Goal: Task Accomplishment & Management: Complete application form

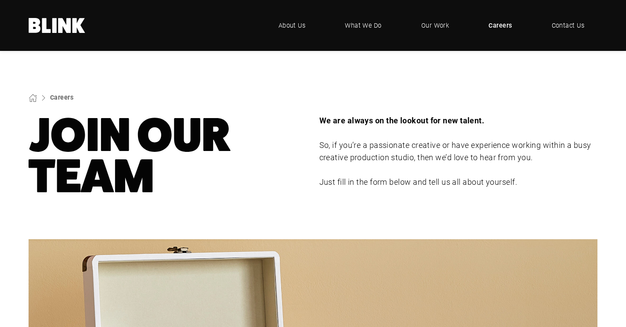
select select "Any - Chorley"
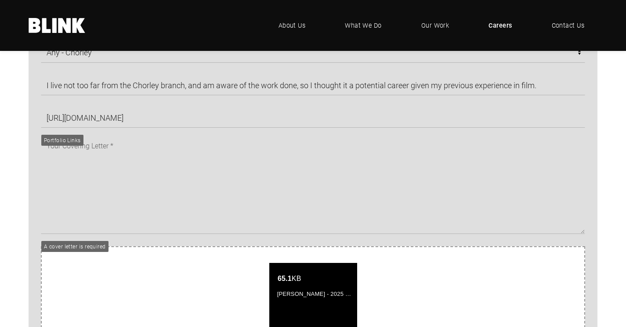
scroll to position [598, 0]
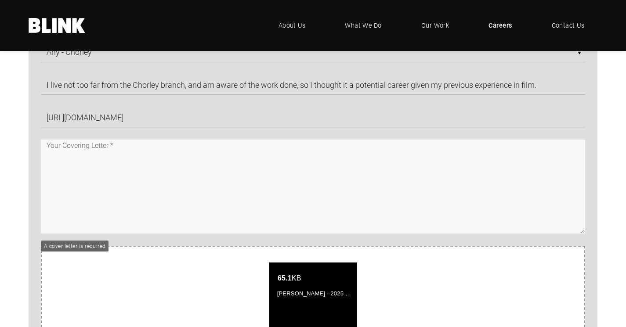
click at [267, 193] on textarea at bounding box center [313, 187] width 545 height 94
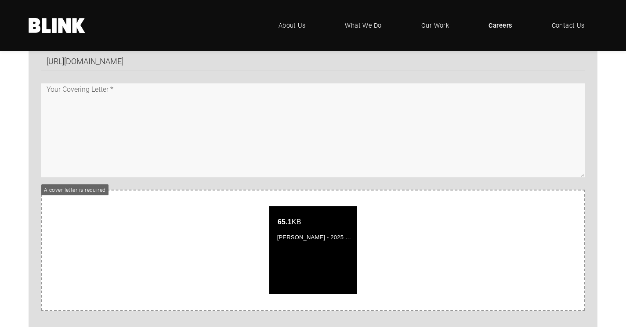
scroll to position [655, 0]
paste textarea "Lore Ipsum DO8 7SI +257595260489 ametconse362@adipisc.eli 30/87/0528 Sedd Eiusm…"
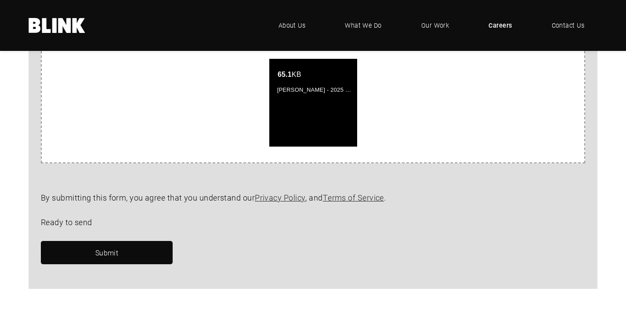
scroll to position [802, 0]
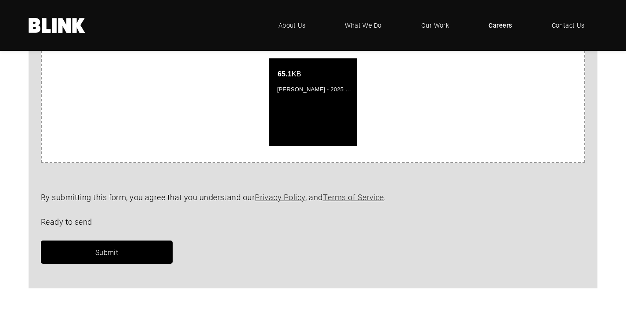
type textarea "Lore Ipsum DO8 7SI +257595260489 ametconse362@adipisc.eli 30/87/0528 Sedd Eiusm…"
click at [132, 252] on link "Submit" at bounding box center [107, 252] width 132 height 23
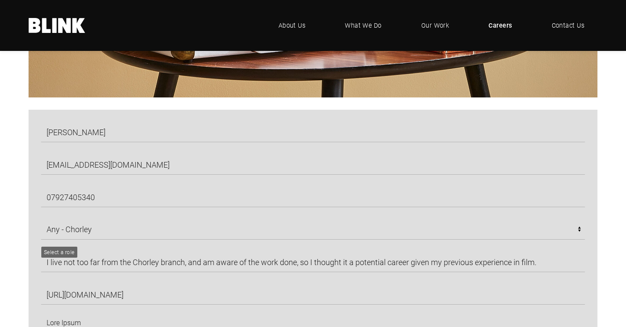
scroll to position [417, 0]
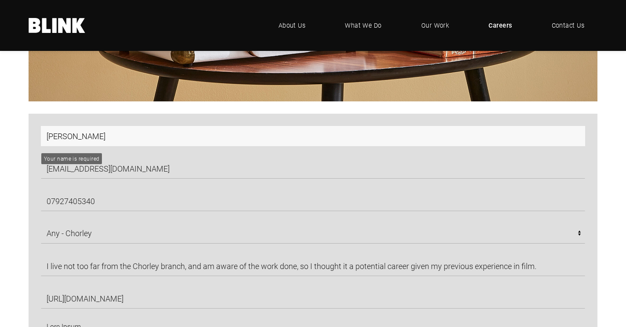
click at [208, 139] on input "[PERSON_NAME]" at bounding box center [313, 136] width 545 height 20
type input "[PERSON_NAME]"
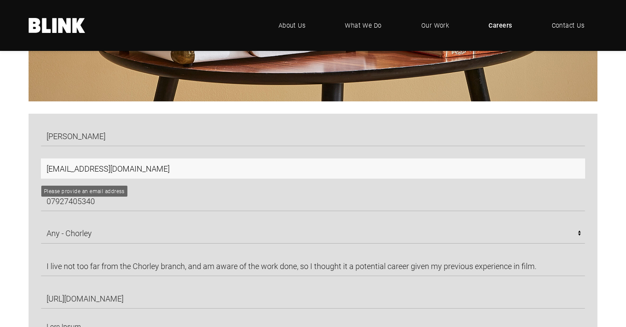
click at [192, 179] on input "[EMAIL_ADDRESS][DOMAIN_NAME]" at bounding box center [313, 169] width 545 height 20
type input "[EMAIL_ADDRESS][DOMAIN_NAME]"
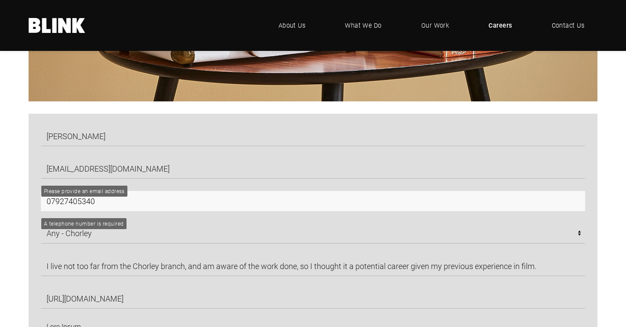
click at [189, 204] on input "07927405340" at bounding box center [313, 201] width 545 height 20
type input "07927405340"
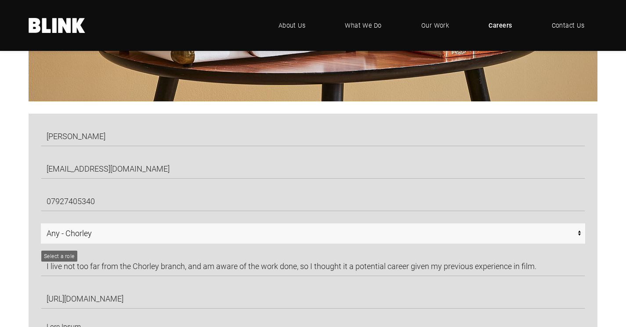
select select "Any - Chorley"
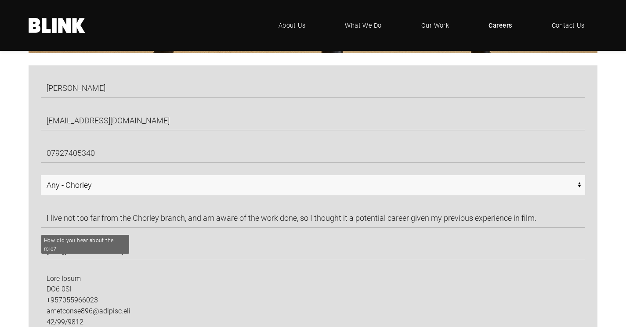
scroll to position [469, 0]
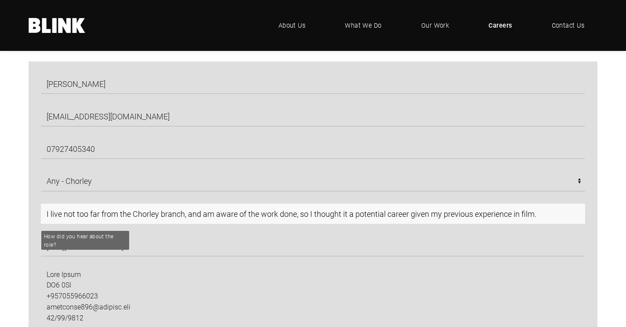
click at [155, 221] on input "I live not too far from the Chorley branch, and am aware of the work done, so I…" at bounding box center [313, 214] width 545 height 20
type input "I live near the [GEOGRAPHIC_DATA] branch, and heard about the company's work. I…"
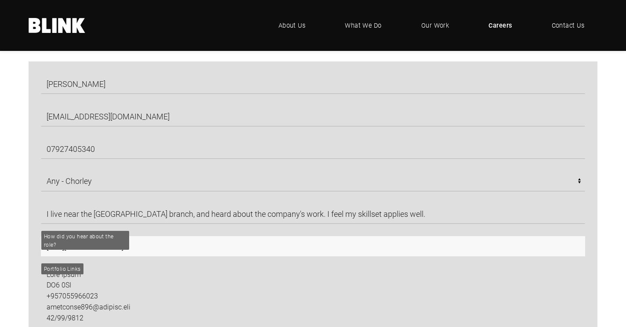
click at [122, 247] on input "[URL][DOMAIN_NAME]" at bounding box center [313, 246] width 545 height 20
paste input "[URL][DOMAIN_NAME]"
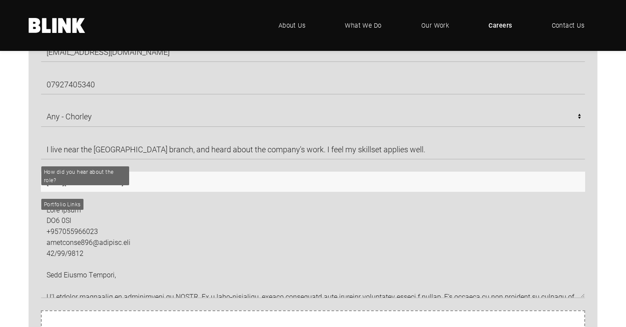
scroll to position [537, 0]
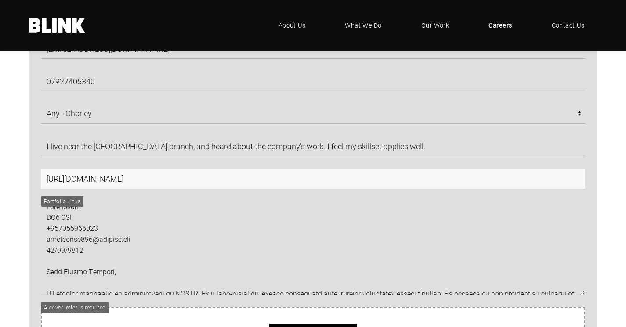
type input "[URL][DOMAIN_NAME]"
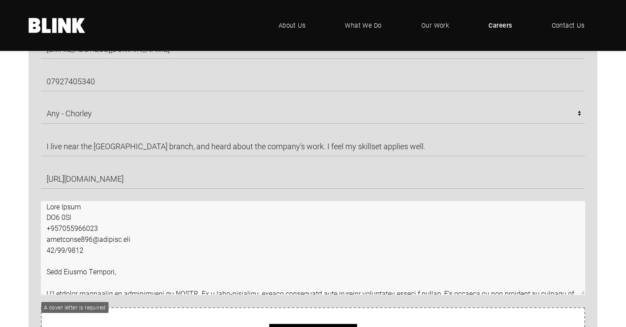
click at [145, 225] on textarea at bounding box center [313, 248] width 545 height 94
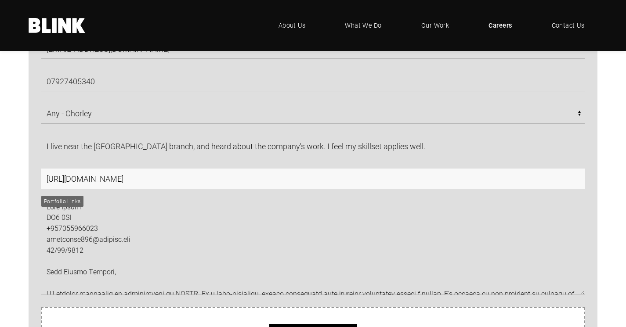
click at [158, 183] on input "[URL][DOMAIN_NAME]" at bounding box center [313, 179] width 545 height 20
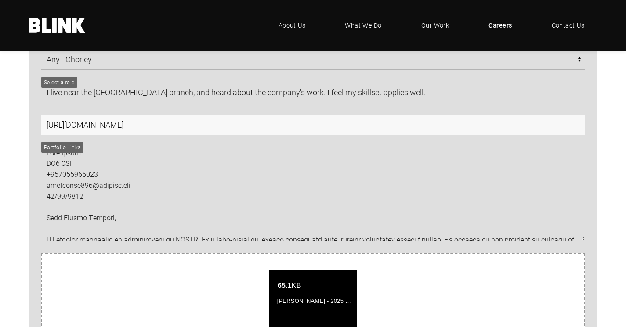
scroll to position [595, 0]
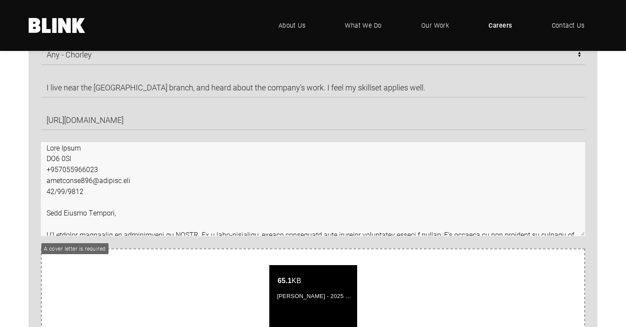
click at [155, 173] on textarea at bounding box center [313, 189] width 545 height 94
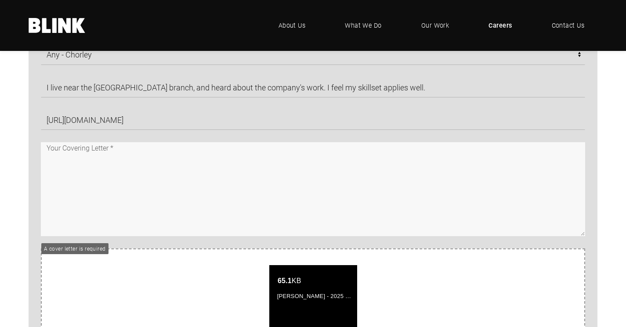
paste textarea "Lore Ipsum DO8 7SI +257595260489 ametconse362@adipisc.eli 30/87/0528 Sedd Eiusm…"
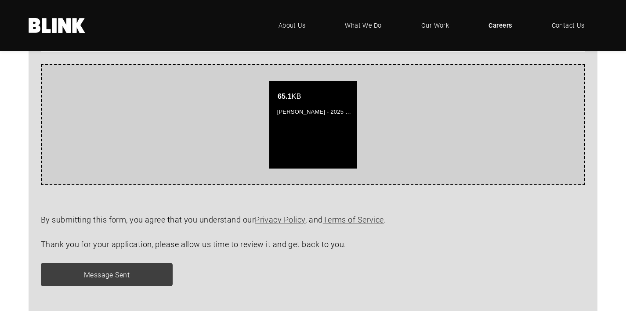
scroll to position [795, 0]
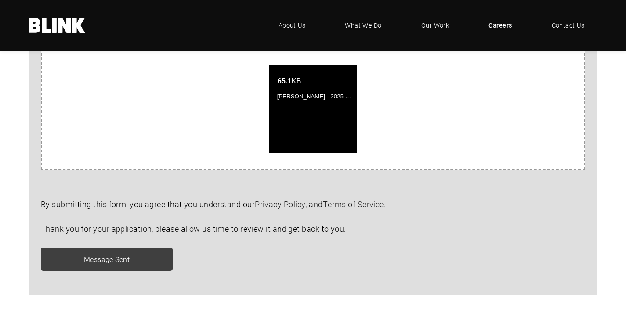
type textarea "Lore Ipsum DO8 7SI +257595260489 ametconse362@adipisc.eli 30/87/0528 Sedd Eiusm…"
click at [121, 269] on div "Message Sent" at bounding box center [307, 259] width 557 height 23
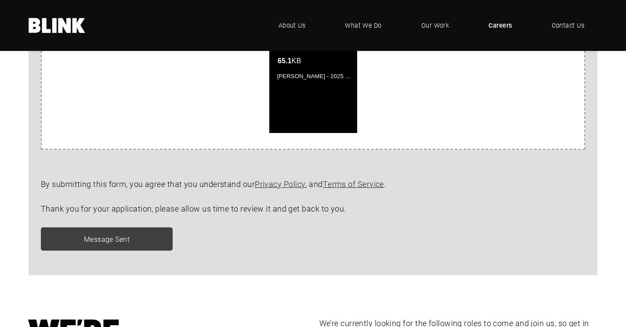
scroll to position [322, 0]
